Goal: Task Accomplishment & Management: Manage account settings

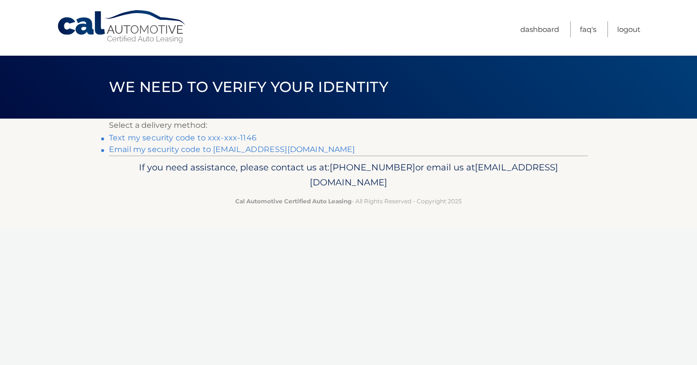
click at [235, 137] on link "Text my security code to xxx-xxx-1146" at bounding box center [183, 137] width 148 height 9
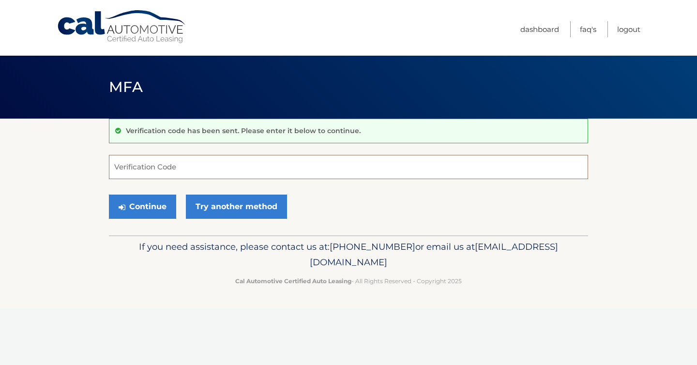
click at [236, 169] on input "Verification Code" at bounding box center [348, 167] width 479 height 24
type input "577062"
click at [144, 204] on button "Continue" at bounding box center [142, 207] width 67 height 24
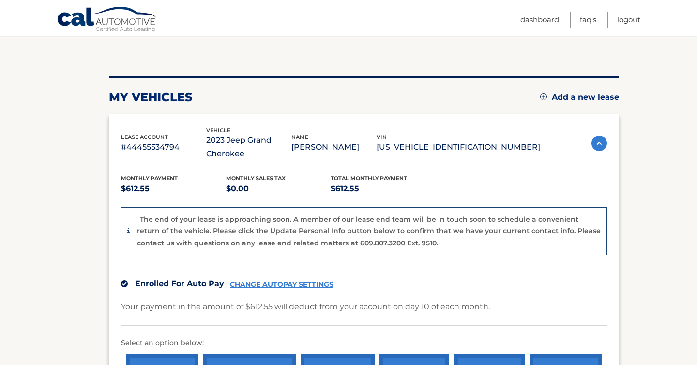
scroll to position [199, 0]
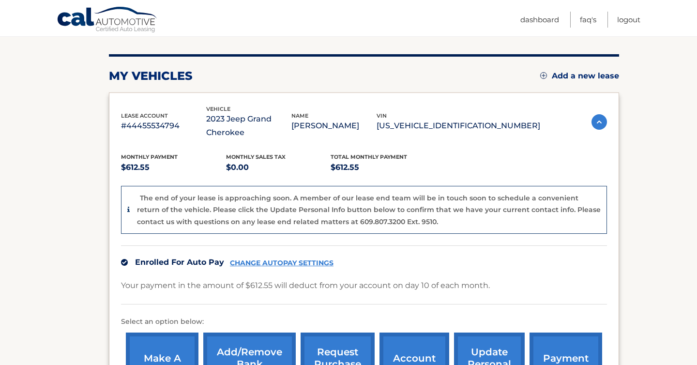
scroll to position [258, 0]
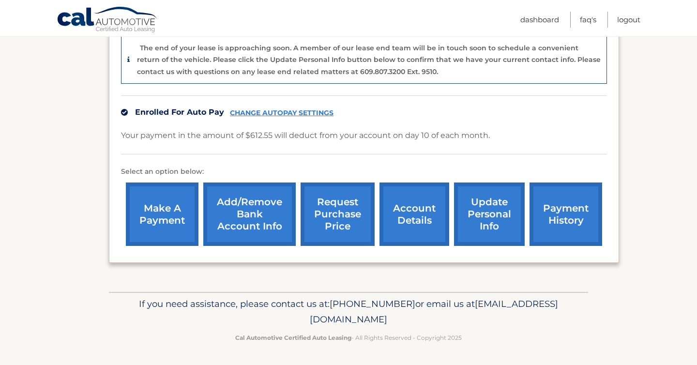
click at [409, 219] on link "account details" at bounding box center [414, 213] width 70 height 63
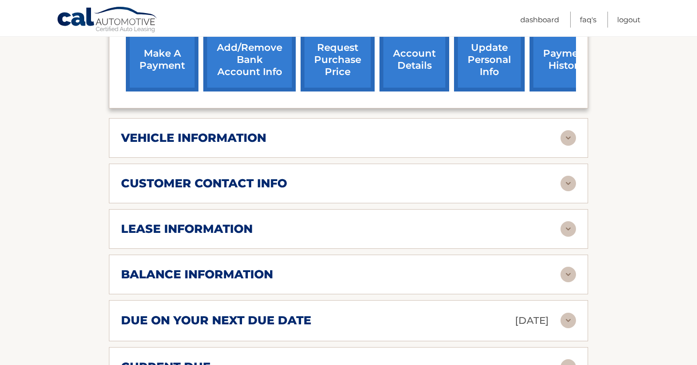
scroll to position [415, 0]
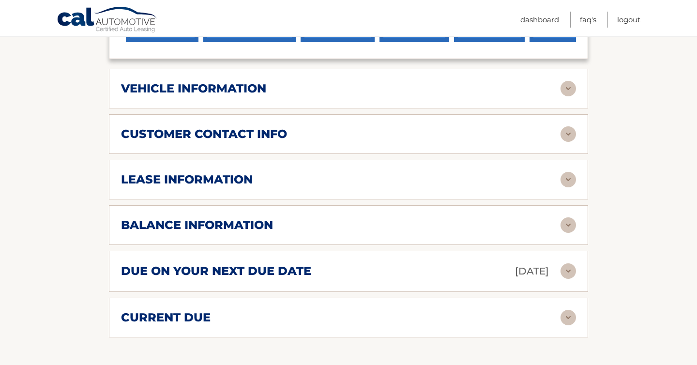
click at [299, 221] on div "balance information" at bounding box center [341, 225] width 440 height 15
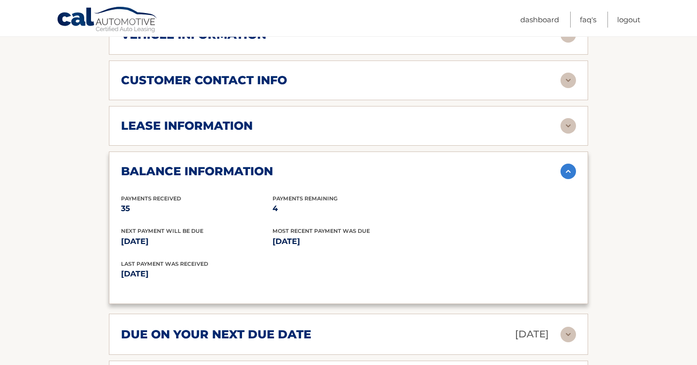
scroll to position [474, 0]
